Goal: Information Seeking & Learning: Learn about a topic

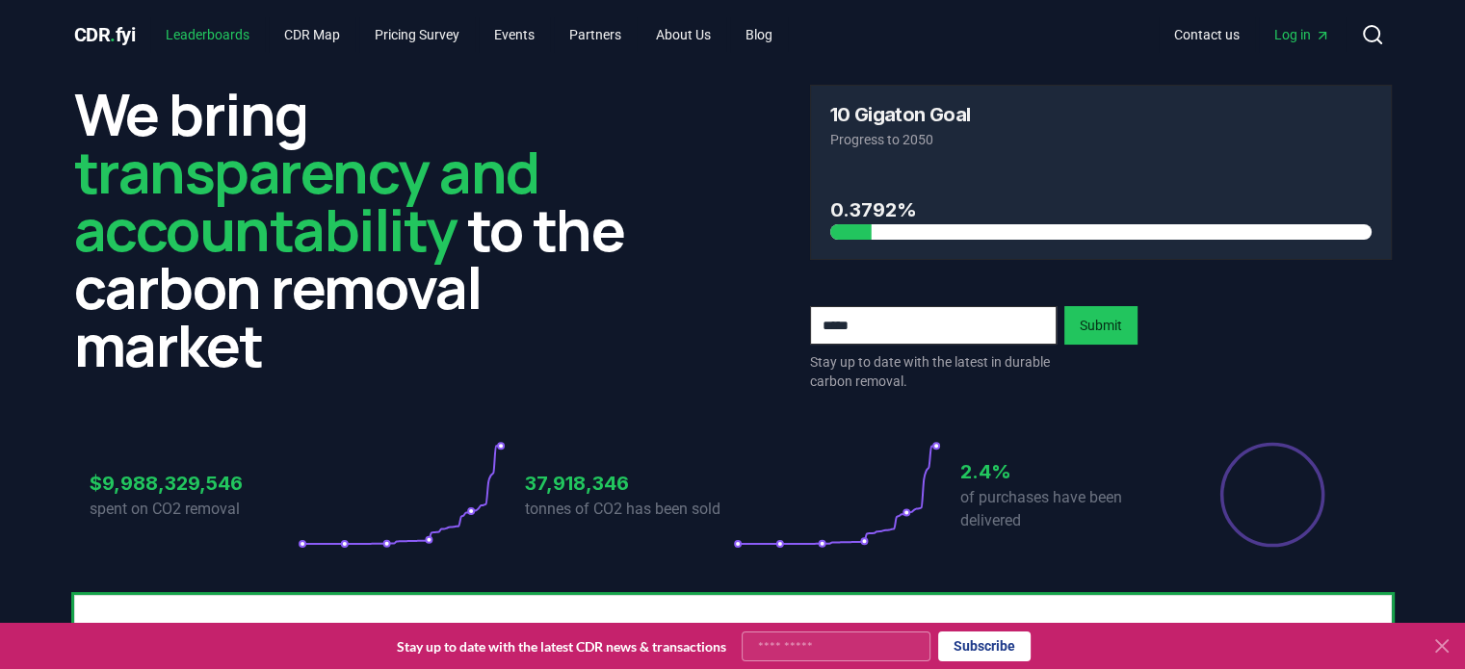
click at [244, 32] on link "Leaderboards" at bounding box center [207, 34] width 115 height 35
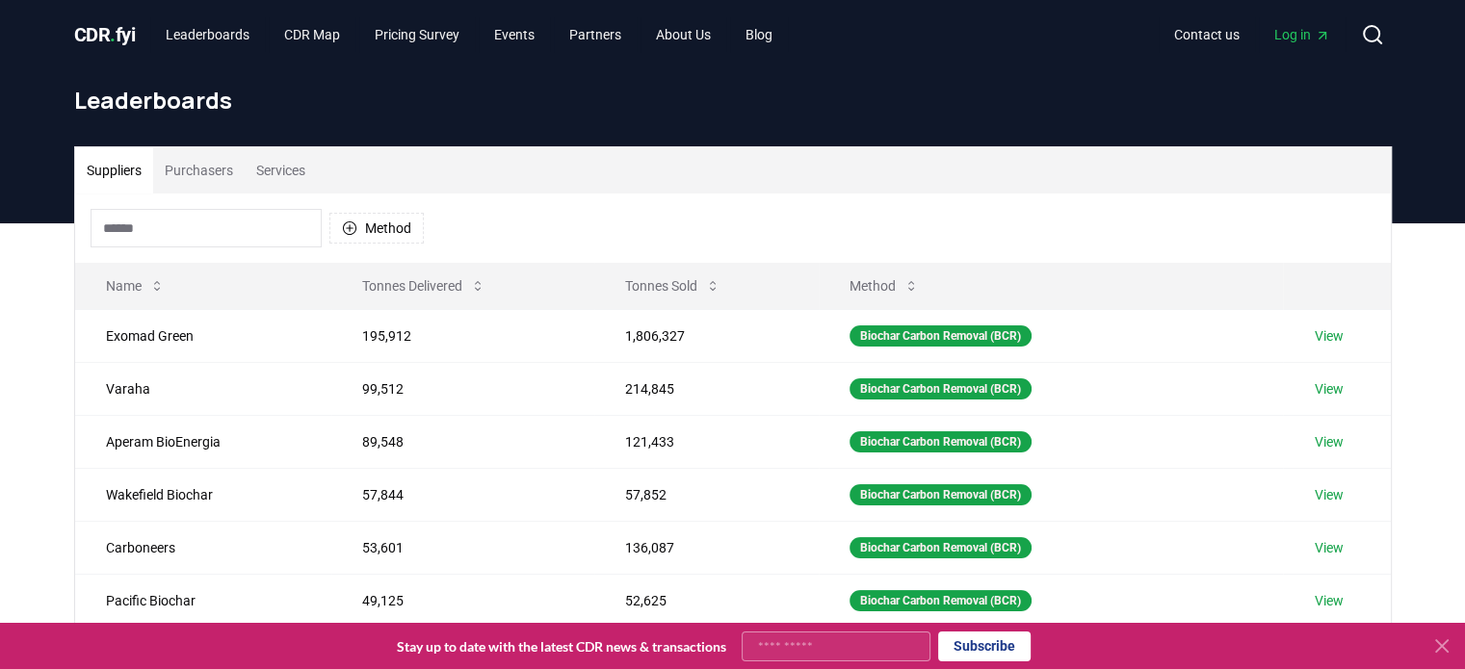
click at [198, 218] on input at bounding box center [206, 228] width 231 height 39
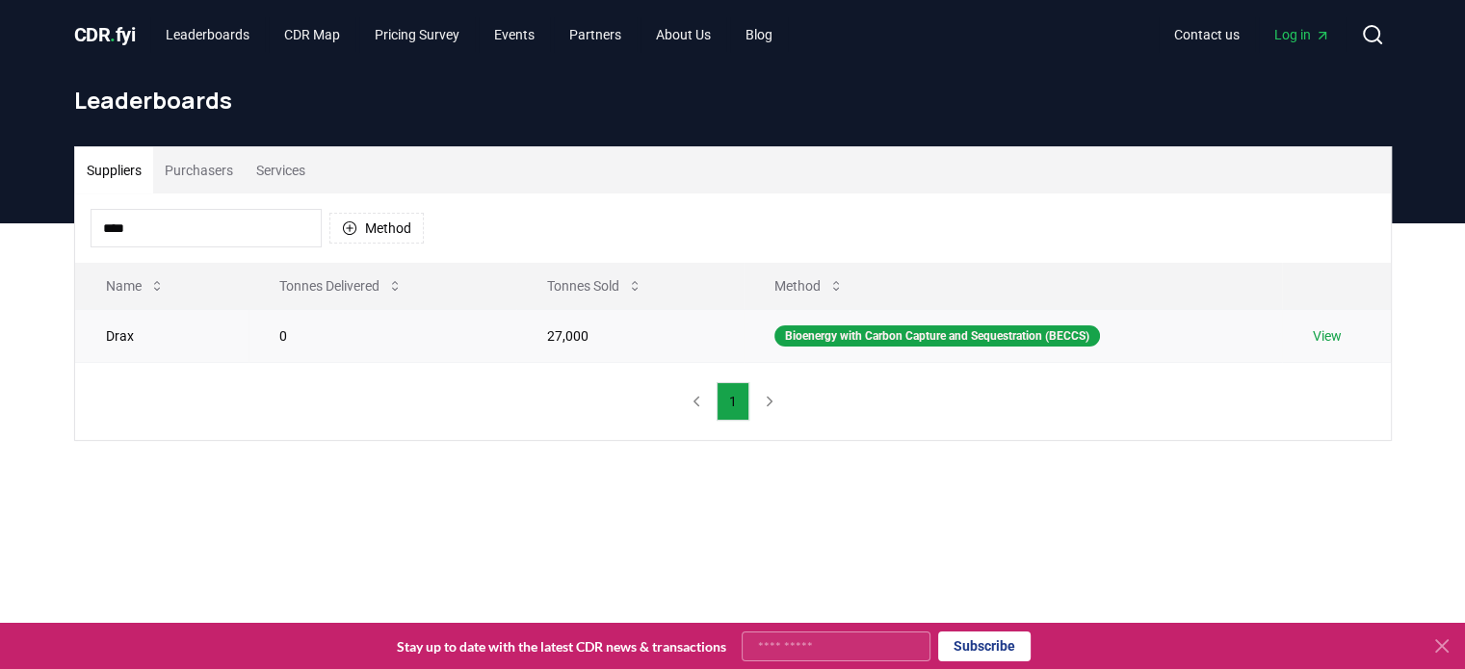
type input "****"
click at [564, 346] on td "27,000" at bounding box center [629, 335] width 227 height 53
click at [1342, 336] on link "View" at bounding box center [1327, 335] width 29 height 19
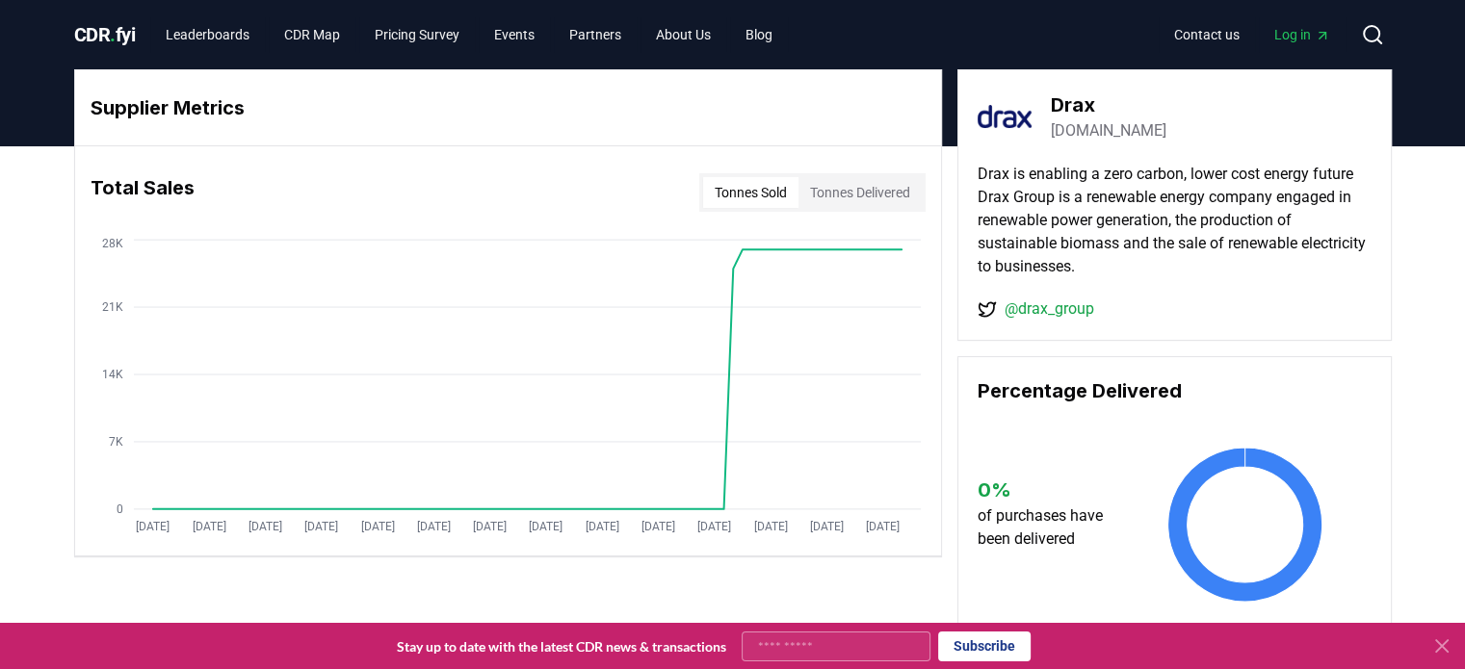
click at [836, 182] on button "Tonnes Delivered" at bounding box center [859, 192] width 123 height 31
click at [736, 180] on button "Tonnes Sold" at bounding box center [750, 192] width 95 height 31
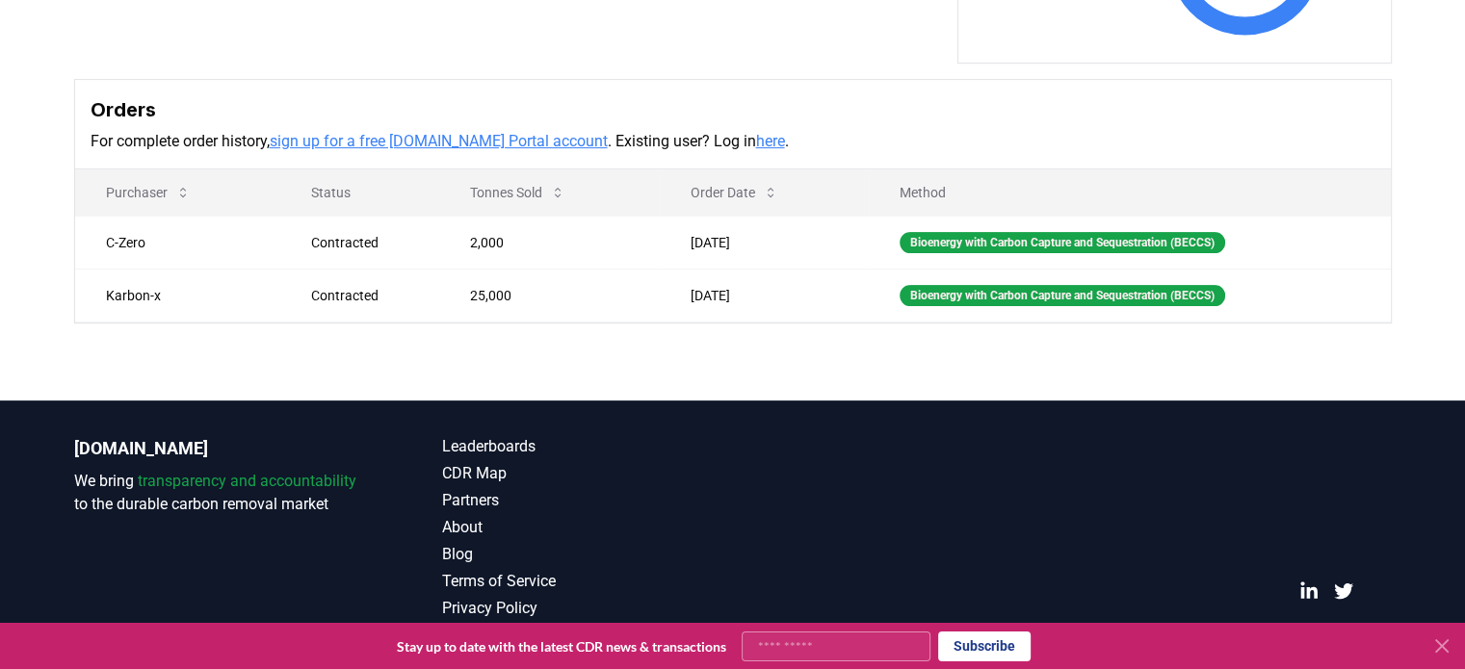
scroll to position [576, 0]
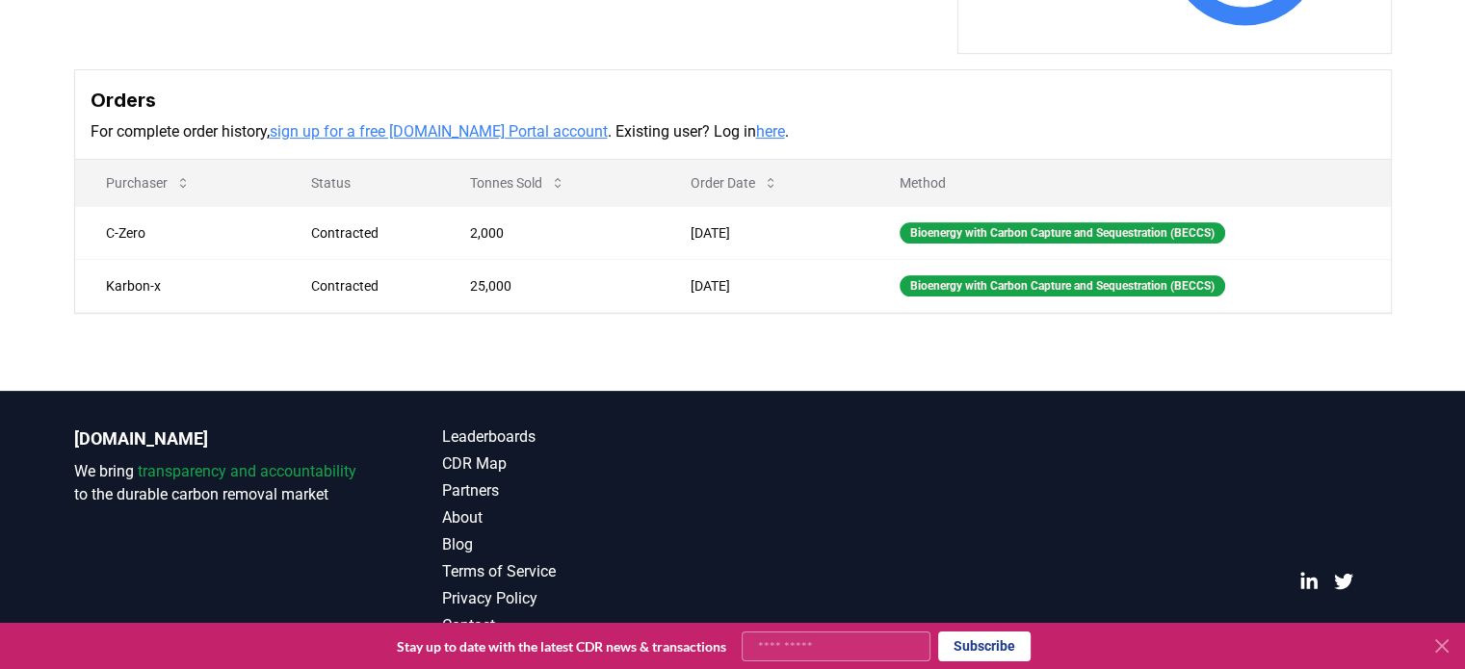
click at [494, 134] on link "sign up for a free CDR.fyi Portal account" at bounding box center [439, 131] width 338 height 18
click at [756, 133] on link "here" at bounding box center [770, 131] width 29 height 18
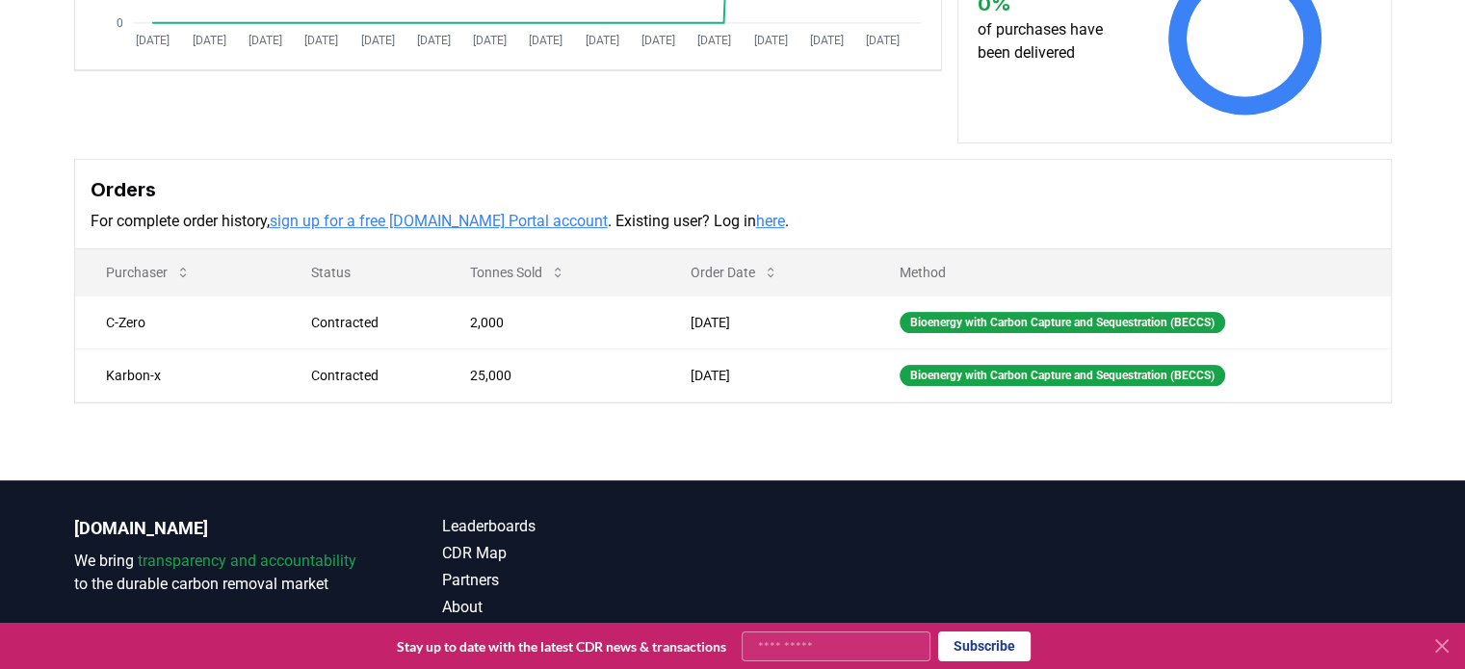
scroll to position [426, 0]
